Goal: Task Accomplishment & Management: Manage account settings

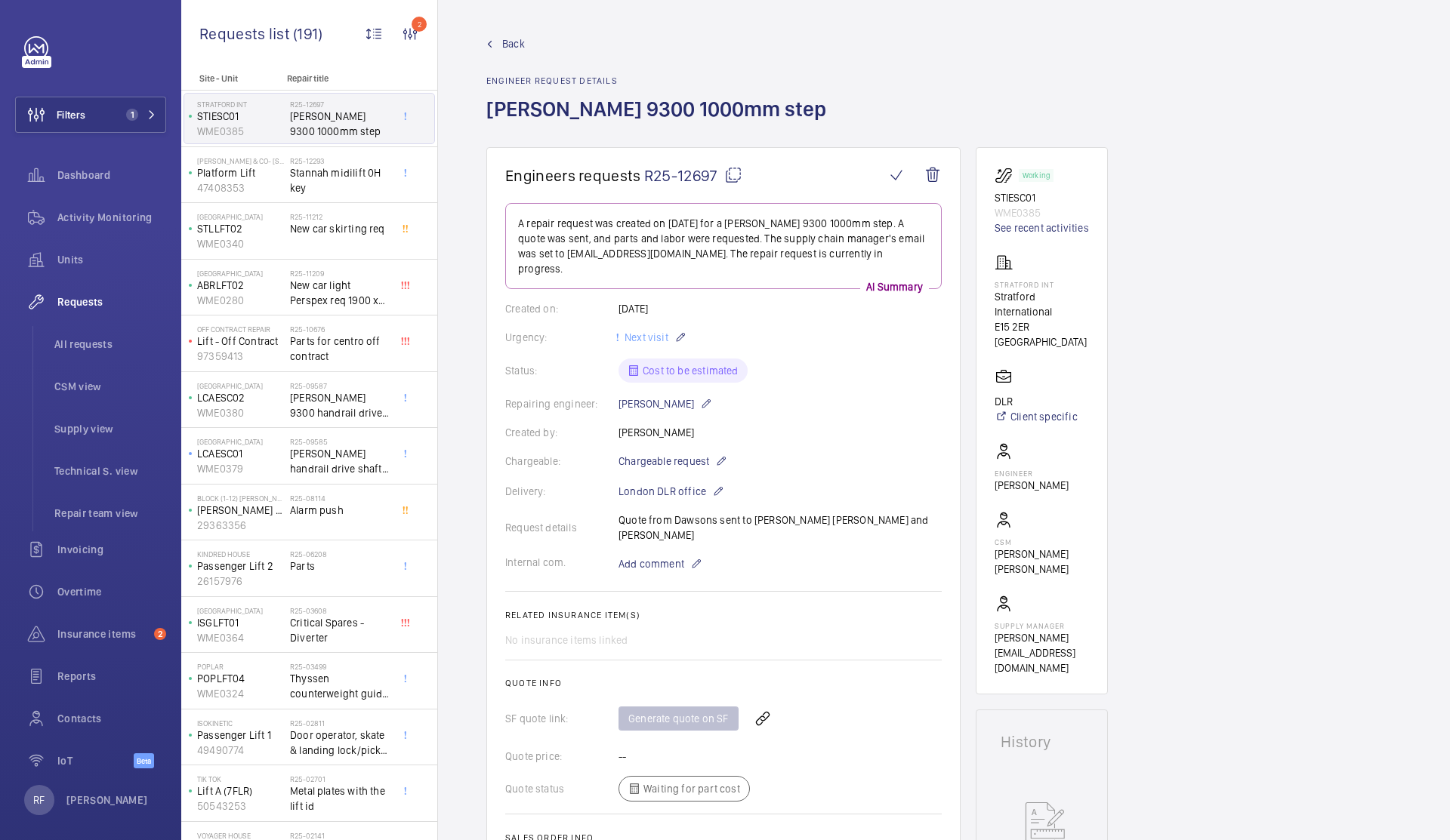
scroll to position [5, 0]
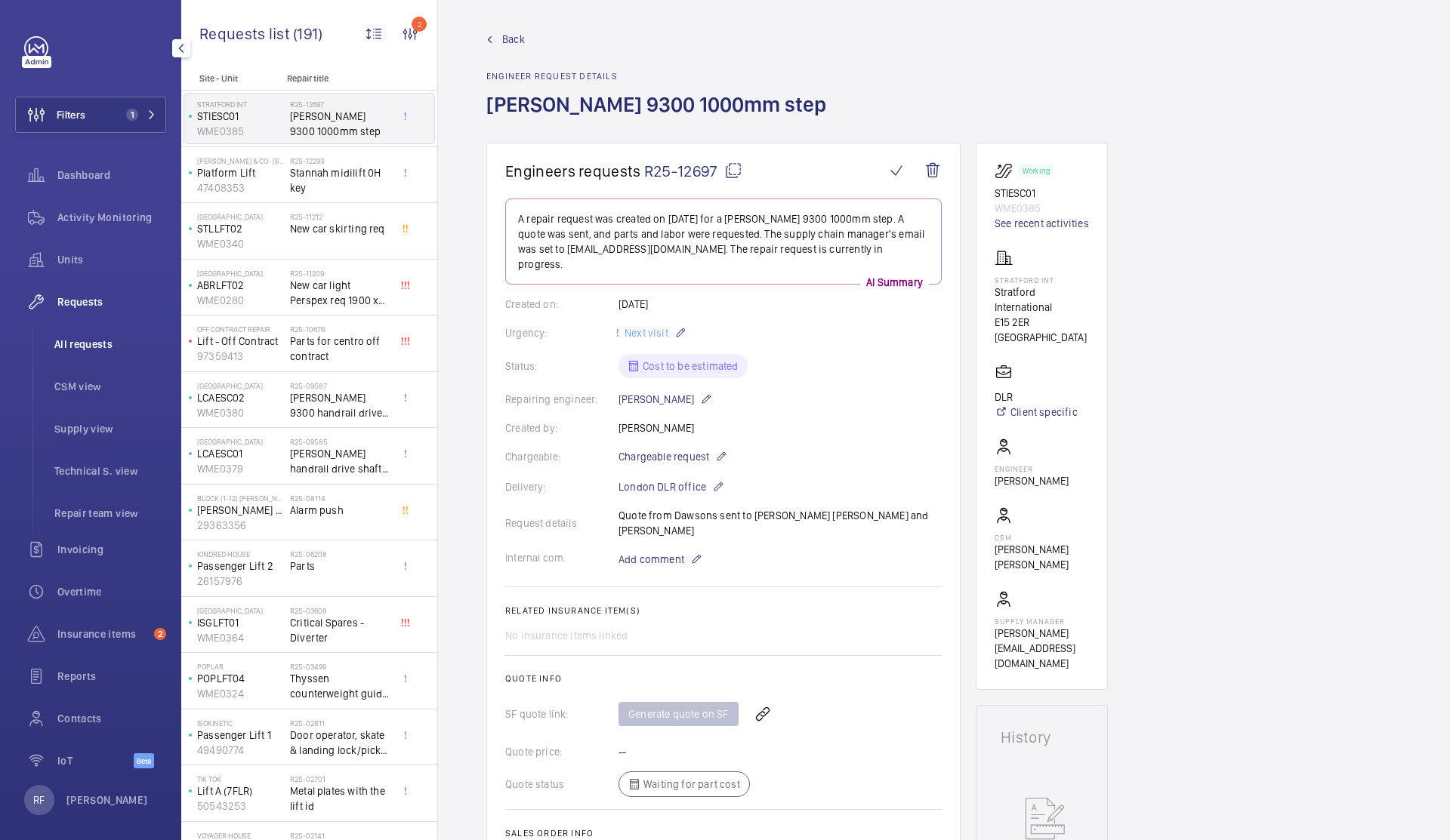
click at [92, 344] on span "All requests" at bounding box center [110, 345] width 112 height 15
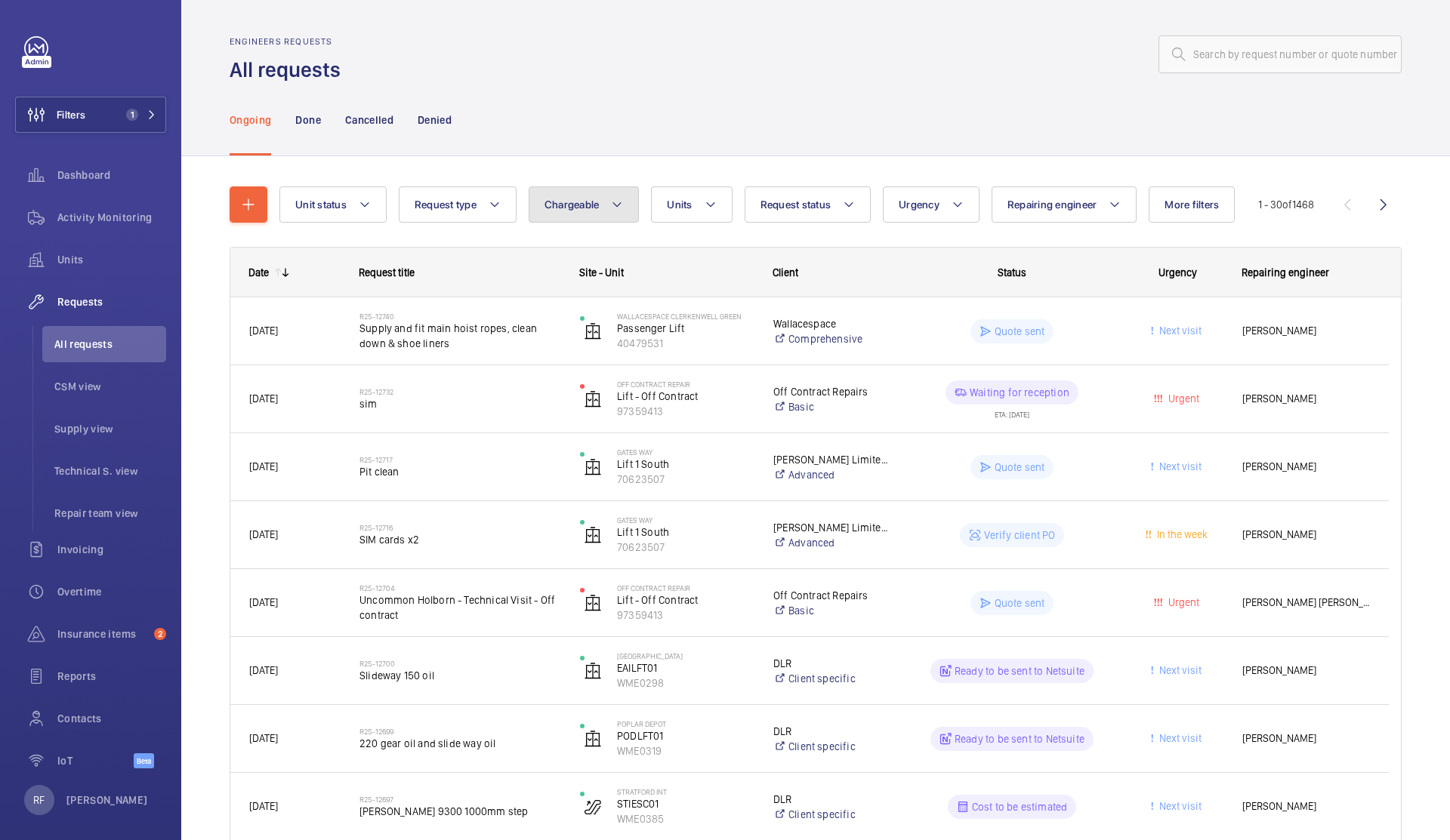
click at [564, 217] on button "Chargeable" at bounding box center [585, 204] width 111 height 36
click at [580, 246] on mat-radio-button "Chargeable" at bounding box center [672, 250] width 271 height 31
radio input "true"
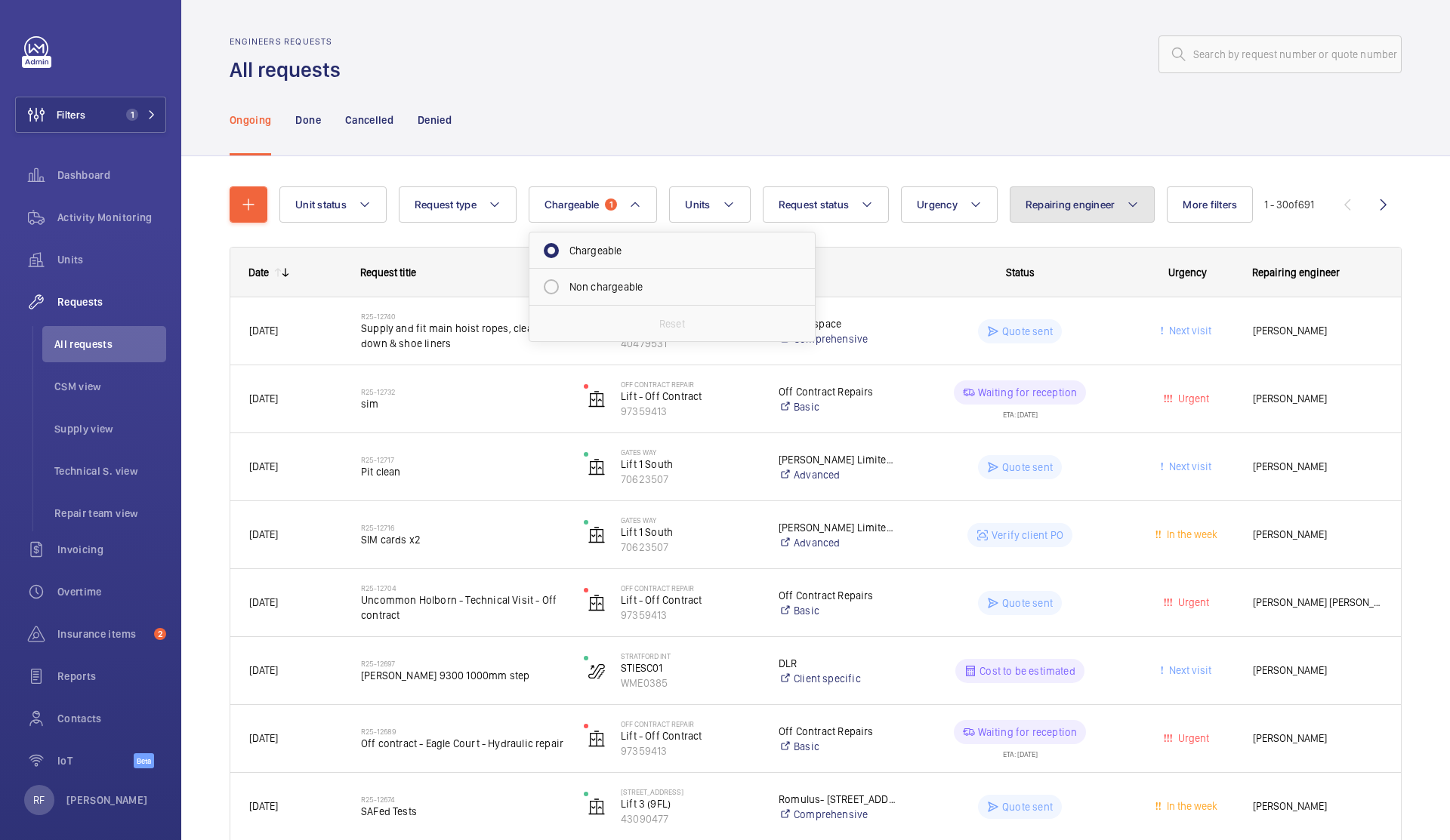
click at [1121, 207] on button "Repairing engineer" at bounding box center [1082, 204] width 145 height 36
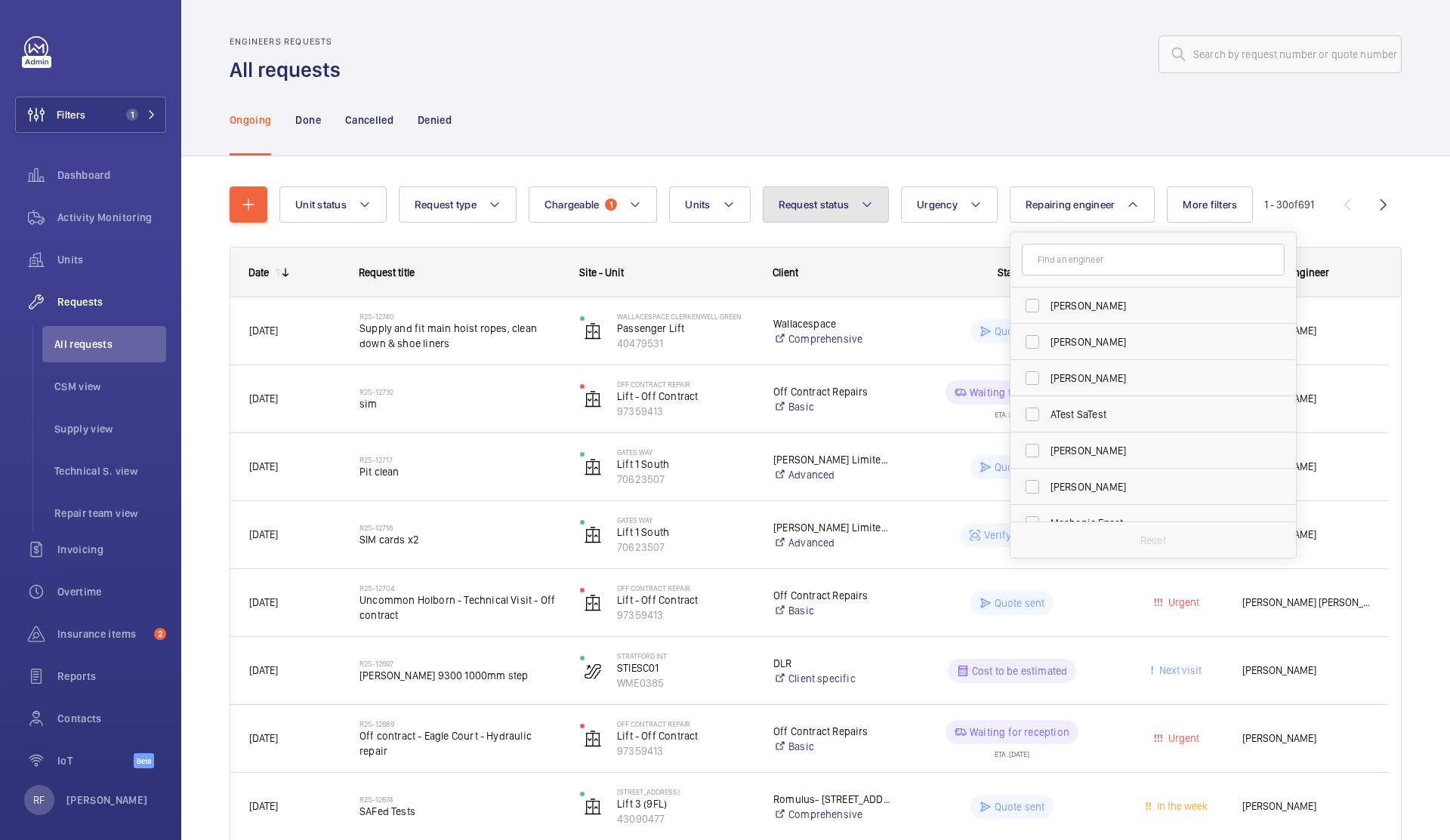
click at [829, 220] on button "Request status" at bounding box center [826, 204] width 127 height 36
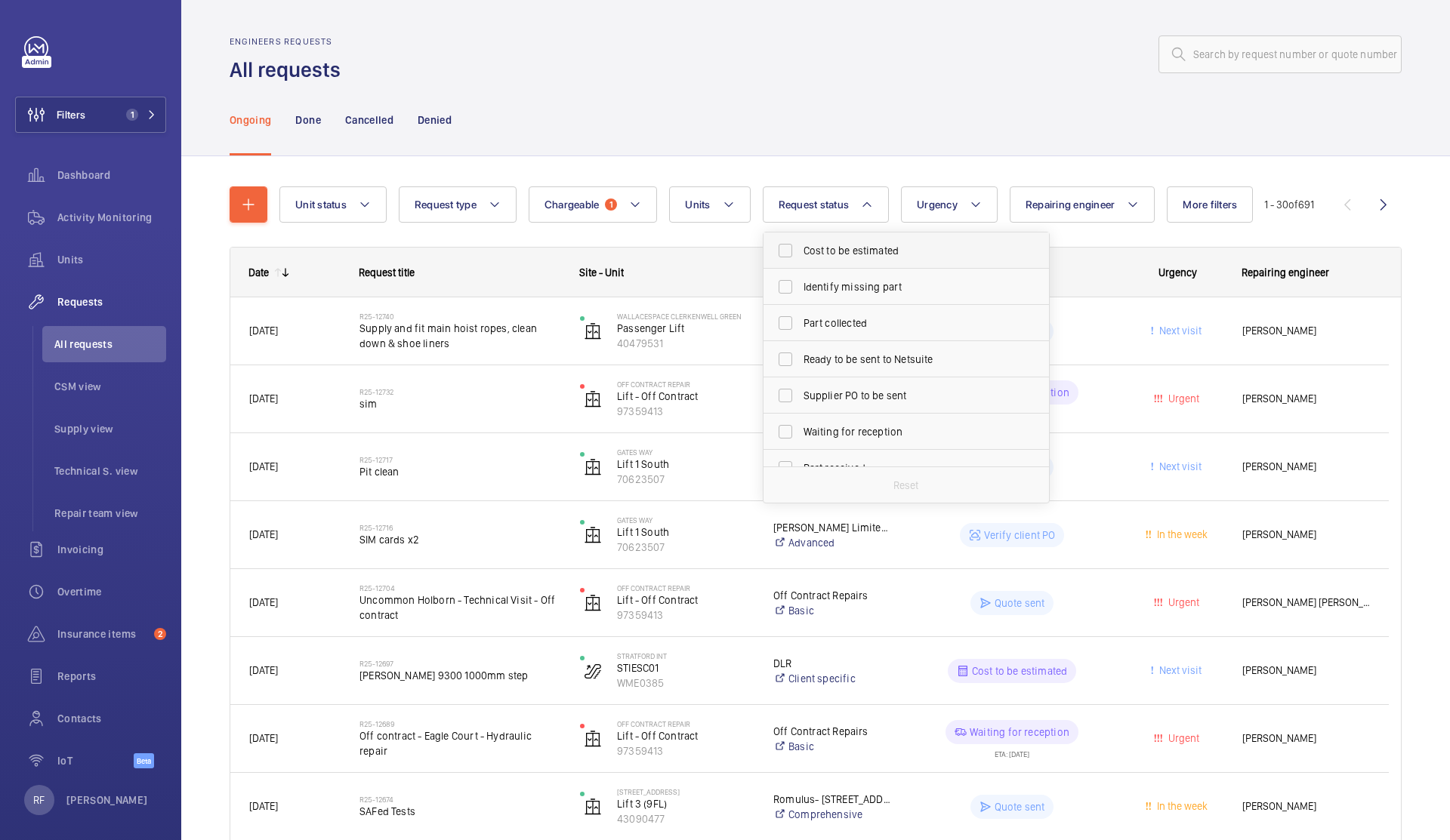
click at [836, 261] on label "Cost to be estimated" at bounding box center [895, 250] width 263 height 36
click at [801, 261] on input "Cost to be estimated" at bounding box center [785, 250] width 31 height 31
checkbox input "true"
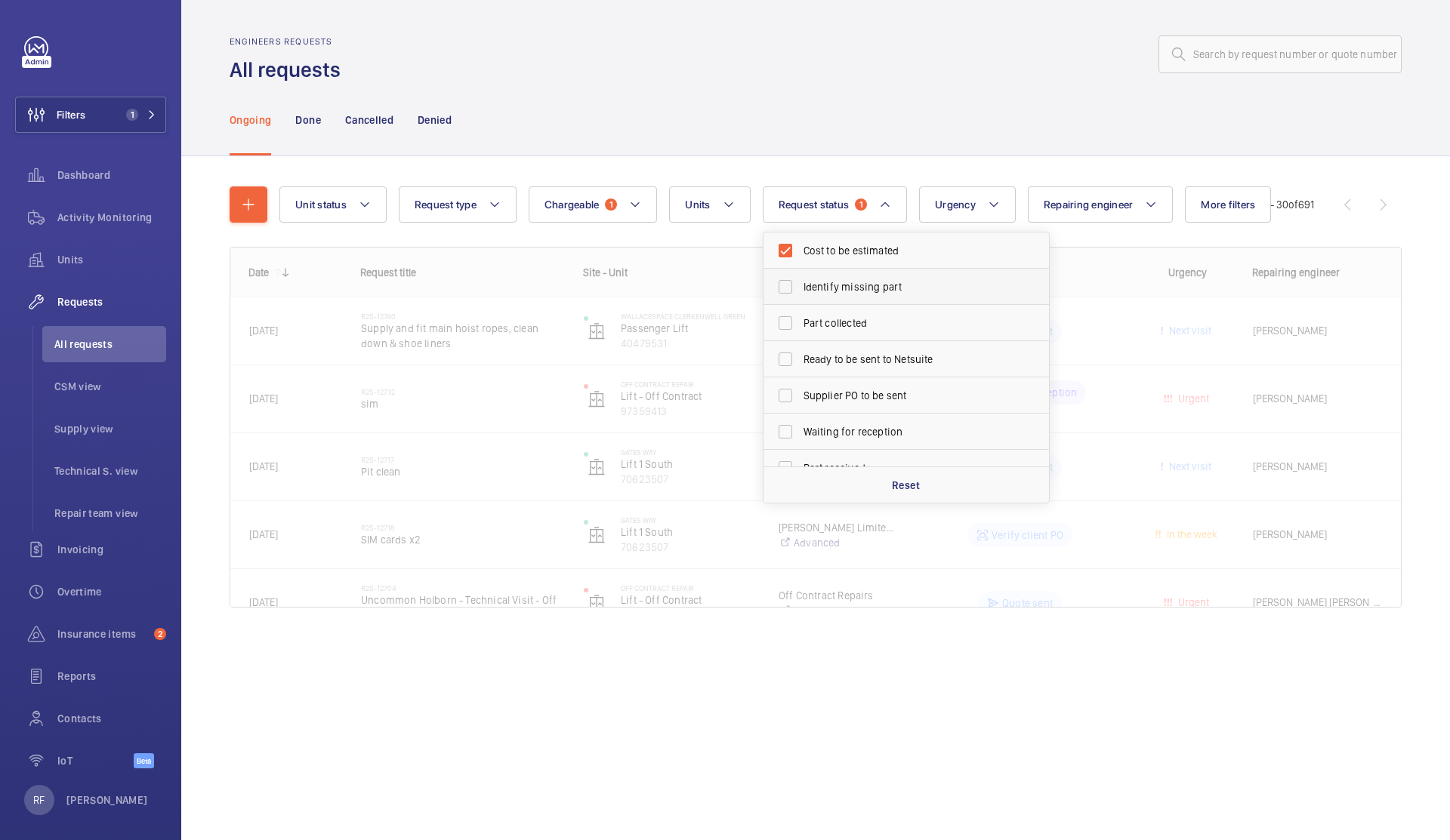
click at [839, 282] on span "Identify missing part" at bounding box center [907, 287] width 208 height 15
click at [801, 282] on input "Identify missing part" at bounding box center [785, 286] width 31 height 31
checkbox input "true"
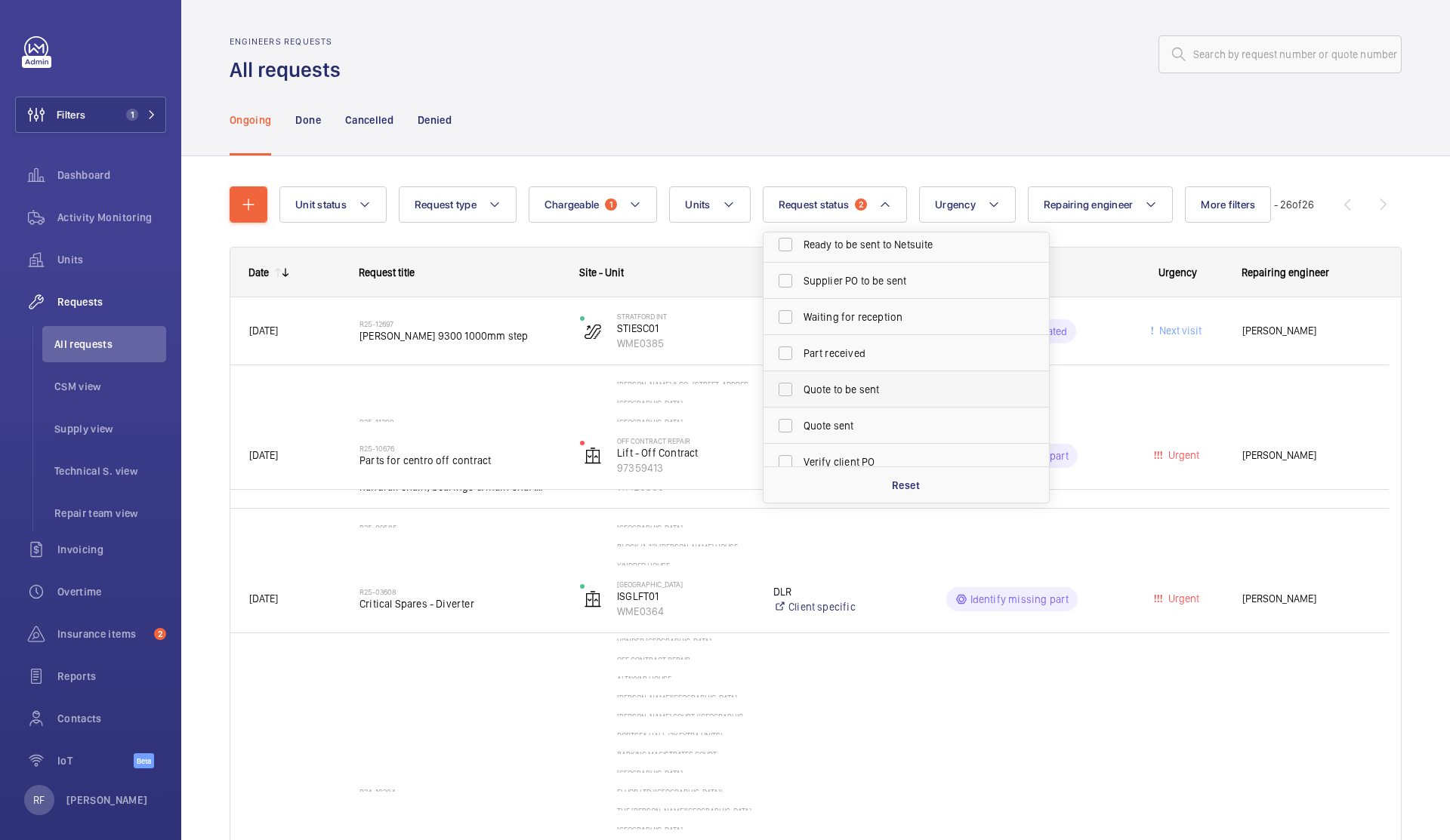
click at [872, 387] on span "Quote to be sent" at bounding box center [907, 389] width 208 height 15
click at [801, 387] on input "Quote to be sent" at bounding box center [785, 389] width 31 height 31
checkbox input "true"
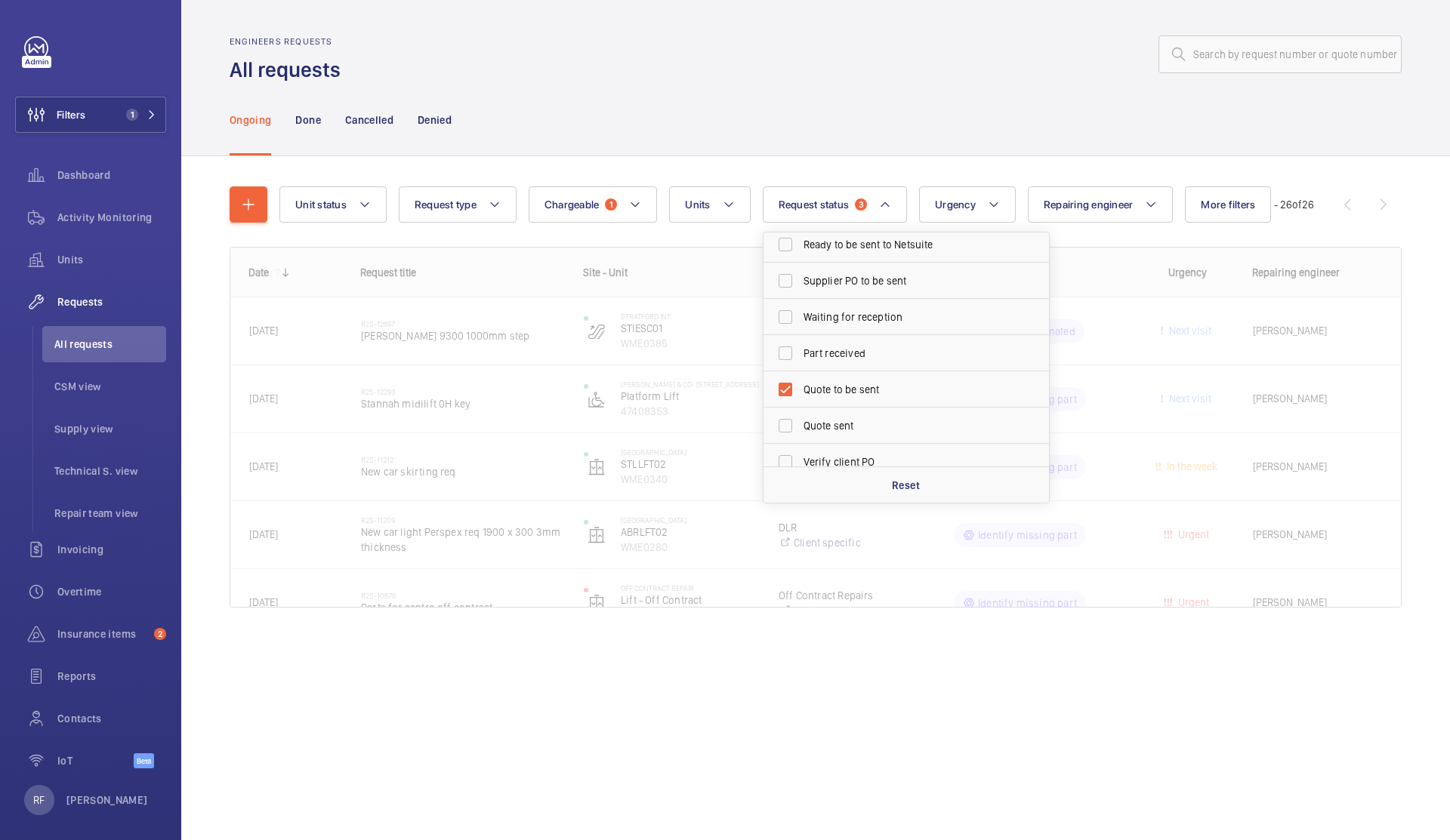
click at [815, 132] on div "Ongoing Done Cancelled Denied" at bounding box center [815, 119] width 1172 height 71
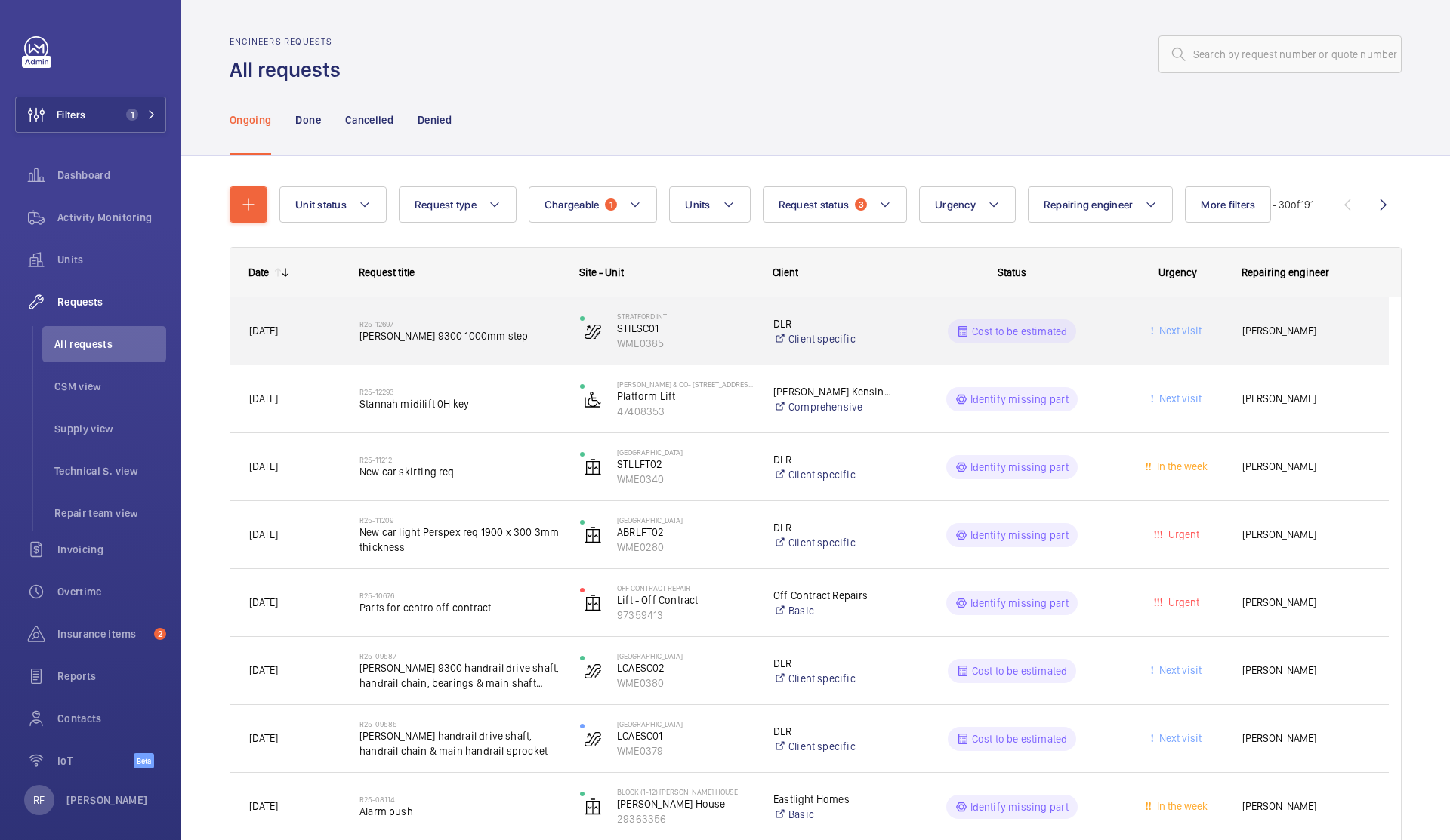
click at [909, 329] on div "Cost to be estimated" at bounding box center [1002, 332] width 219 height 55
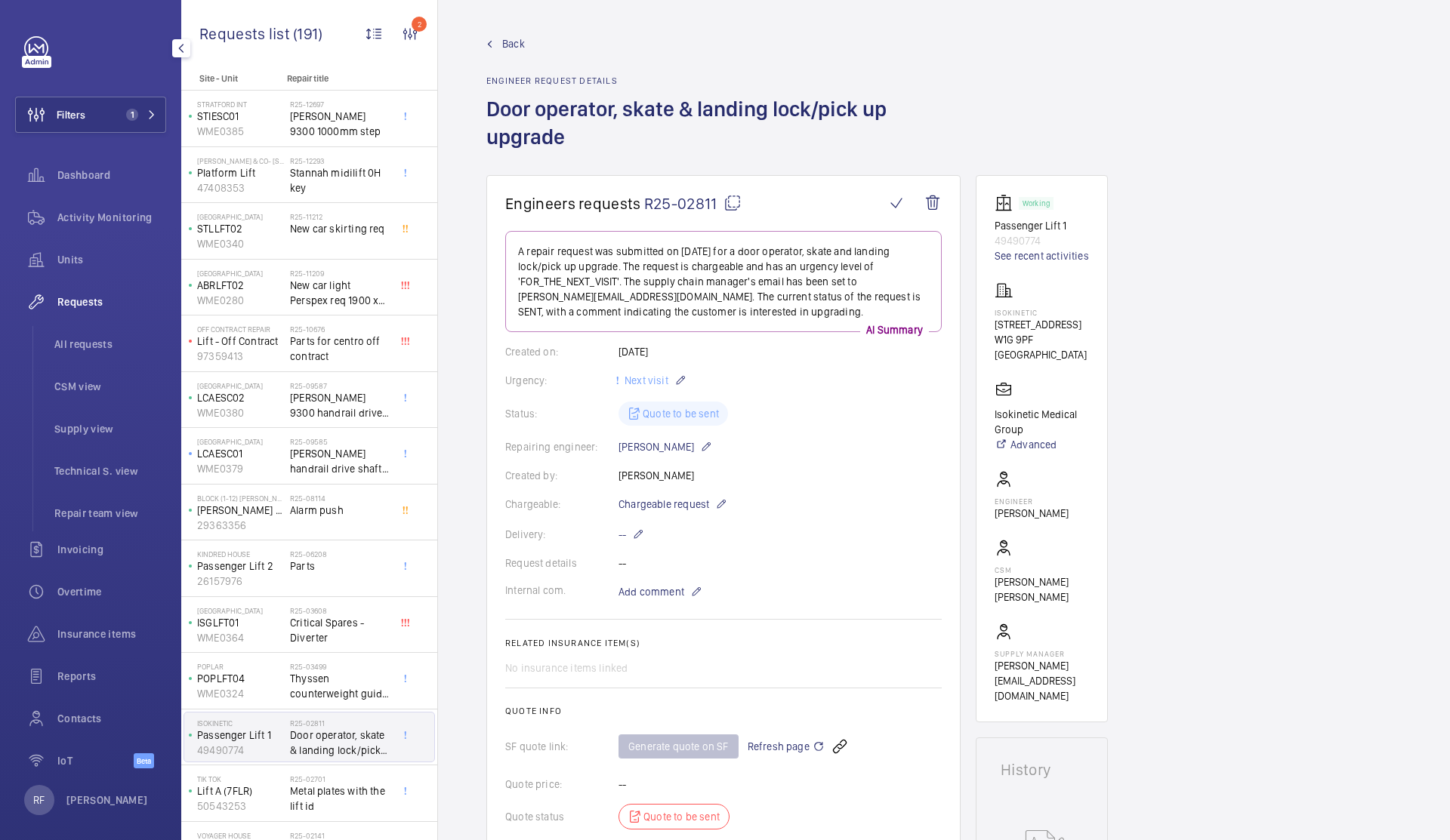
scroll to position [700, 0]
